Goal: Answer question/provide support: Share knowledge or assist other users

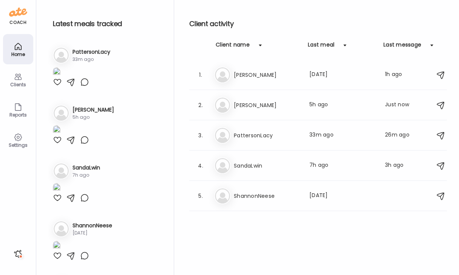
scroll to position [40, 0]
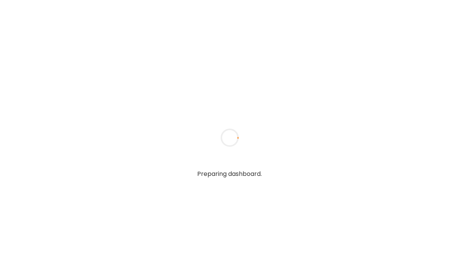
type input "**********"
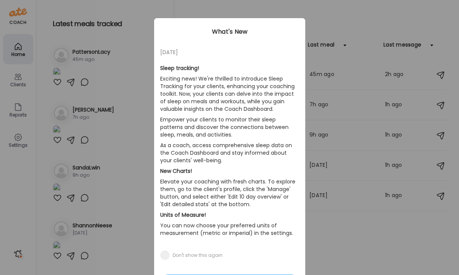
scroll to position [48, 0]
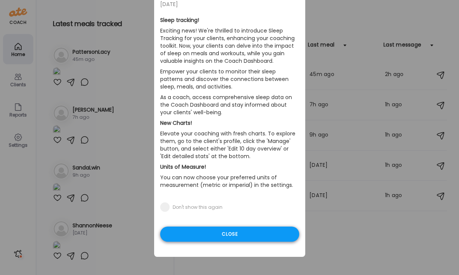
click at [272, 237] on div "Close" at bounding box center [229, 233] width 139 height 15
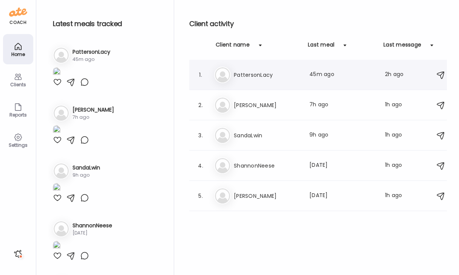
click at [275, 74] on h3 "PattersonLacy" at bounding box center [267, 74] width 67 height 9
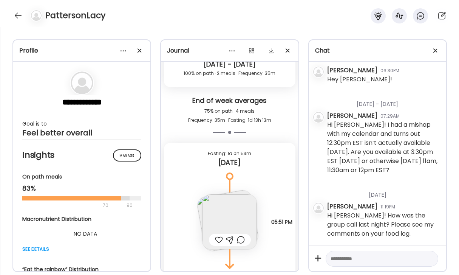
scroll to position [839, 0]
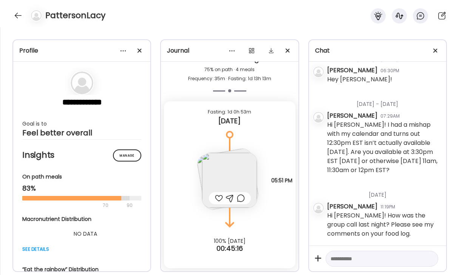
click at [227, 168] on img at bounding box center [229, 180] width 55 height 55
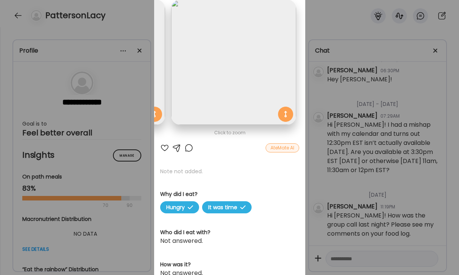
click at [245, 76] on img at bounding box center [233, 62] width 125 height 125
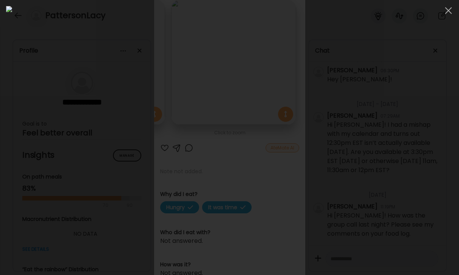
click at [396, 185] on div at bounding box center [229, 137] width 447 height 263
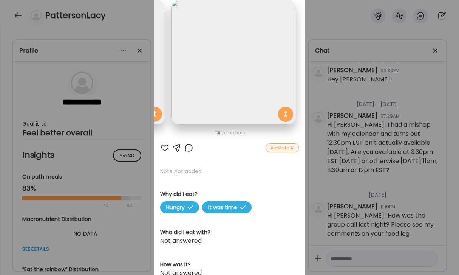
click at [184, 170] on p "Note not added." at bounding box center [229, 171] width 139 height 8
click at [186, 151] on div at bounding box center [188, 147] width 9 height 9
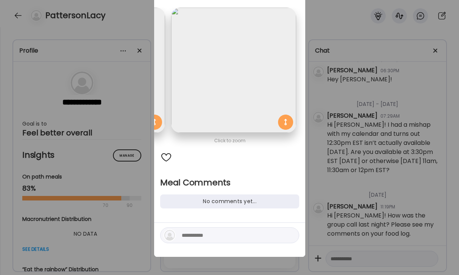
scroll to position [40, 0]
click at [330, 35] on div "Ate Coach Dashboard Wahoo! It’s official Take a moment to set up your Coach Pro…" at bounding box center [229, 137] width 459 height 275
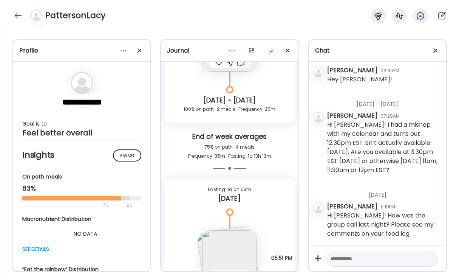
scroll to position [839, 0]
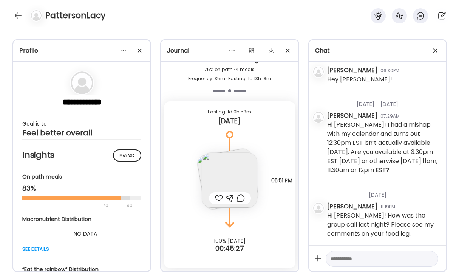
click at [241, 199] on div at bounding box center [241, 197] width 8 height 9
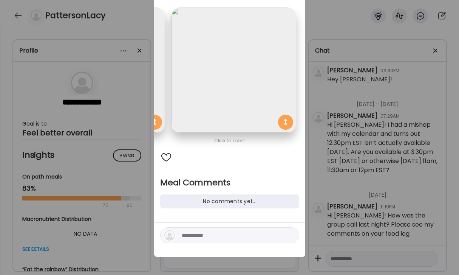
click at [167, 156] on div at bounding box center [166, 157] width 12 height 12
click at [232, 234] on textarea at bounding box center [233, 235] width 102 height 9
type textarea "**********"
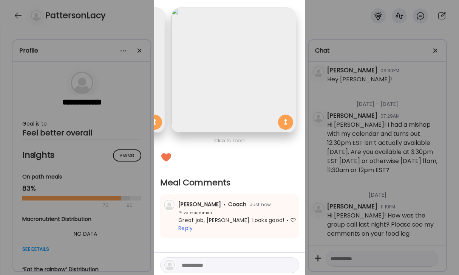
click at [362, 28] on div "Ate Coach Dashboard Wahoo! It’s official Take a moment to set up your Coach Pro…" at bounding box center [229, 137] width 459 height 275
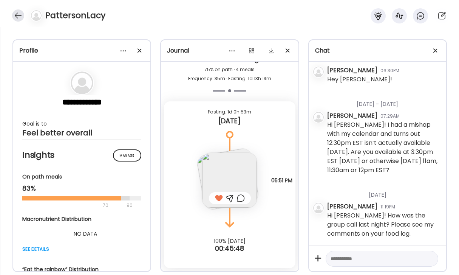
click at [17, 14] on div at bounding box center [18, 15] width 12 height 12
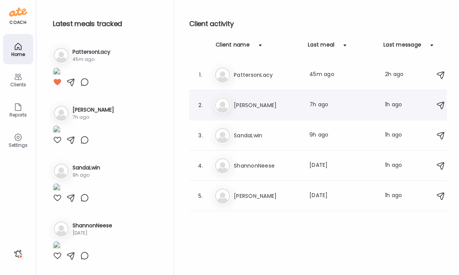
click at [254, 102] on h3 "[PERSON_NAME]" at bounding box center [267, 105] width 67 height 9
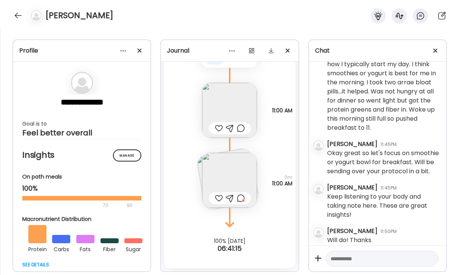
scroll to position [572, 0]
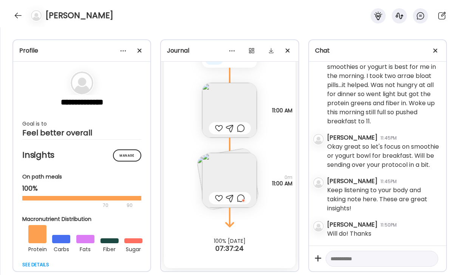
click at [368, 257] on textarea at bounding box center [375, 258] width 89 height 9
type textarea "**********"
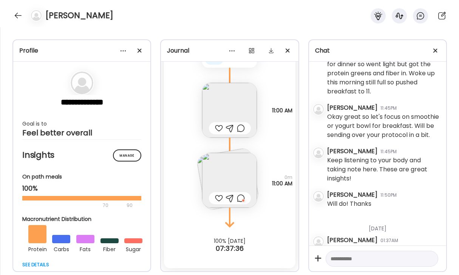
scroll to position [627, 0]
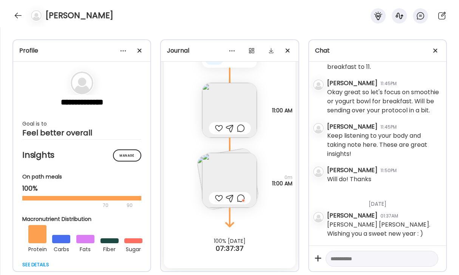
click at [23, 9] on div "[PERSON_NAME]" at bounding box center [229, 13] width 459 height 27
click at [20, 14] on div at bounding box center [18, 15] width 12 height 12
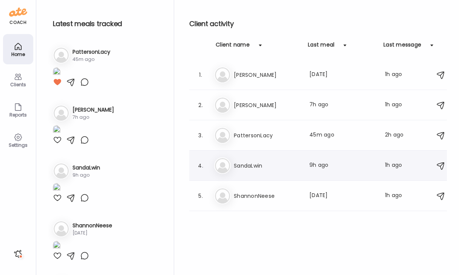
click at [254, 164] on h3 "SandaLwin" at bounding box center [267, 165] width 67 height 9
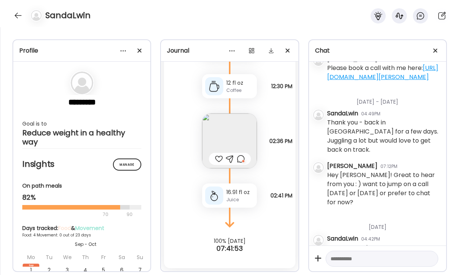
scroll to position [18517, 0]
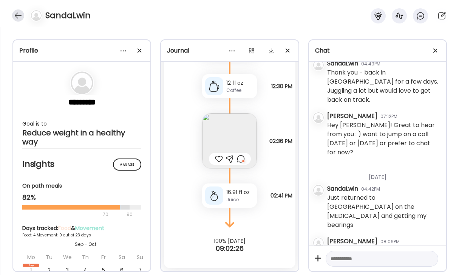
click at [17, 15] on div at bounding box center [18, 15] width 12 height 12
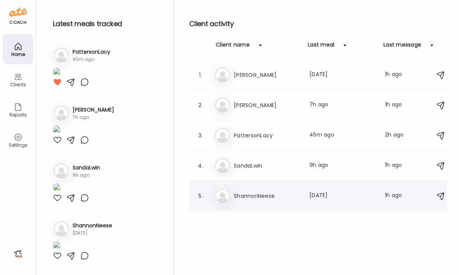
click at [260, 192] on h3 "ShannonNeese" at bounding box center [267, 195] width 67 height 9
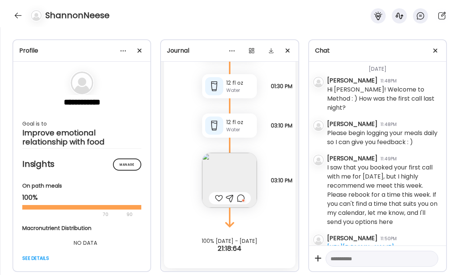
scroll to position [20, 0]
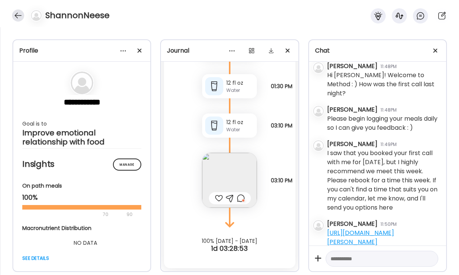
click at [14, 17] on div at bounding box center [18, 15] width 12 height 12
